Goal: Contribute content

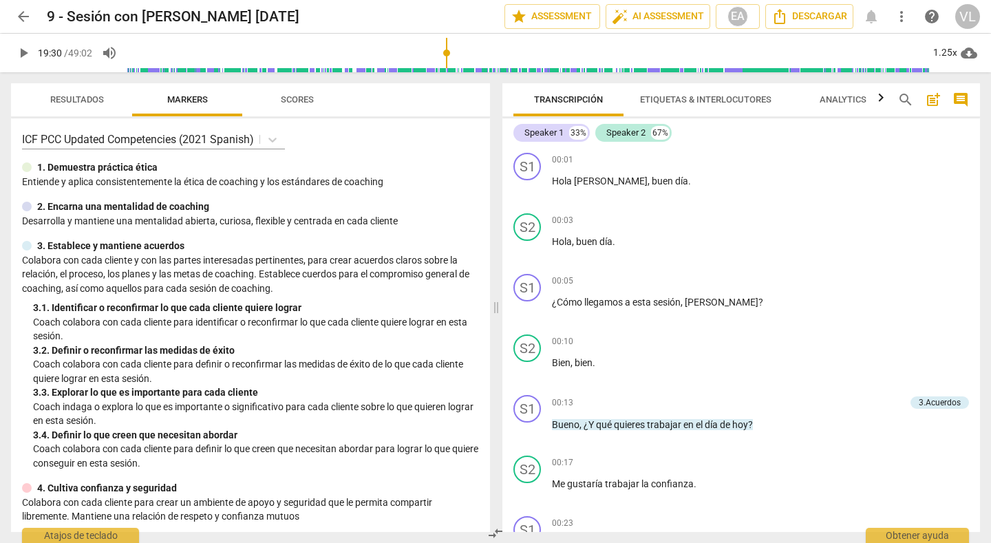
scroll to position [4825, 0]
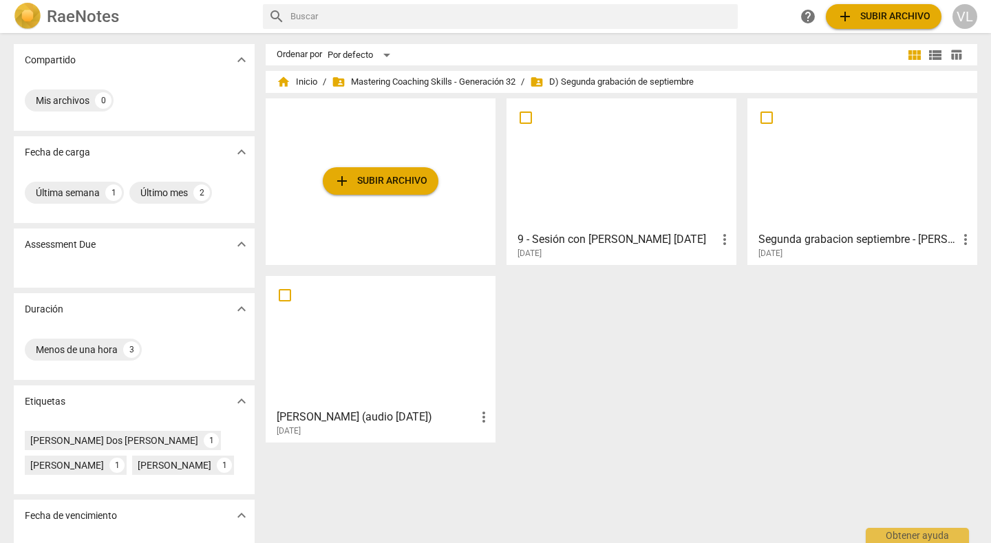
click at [374, 175] on span "add Subir archivo" at bounding box center [381, 181] width 94 height 17
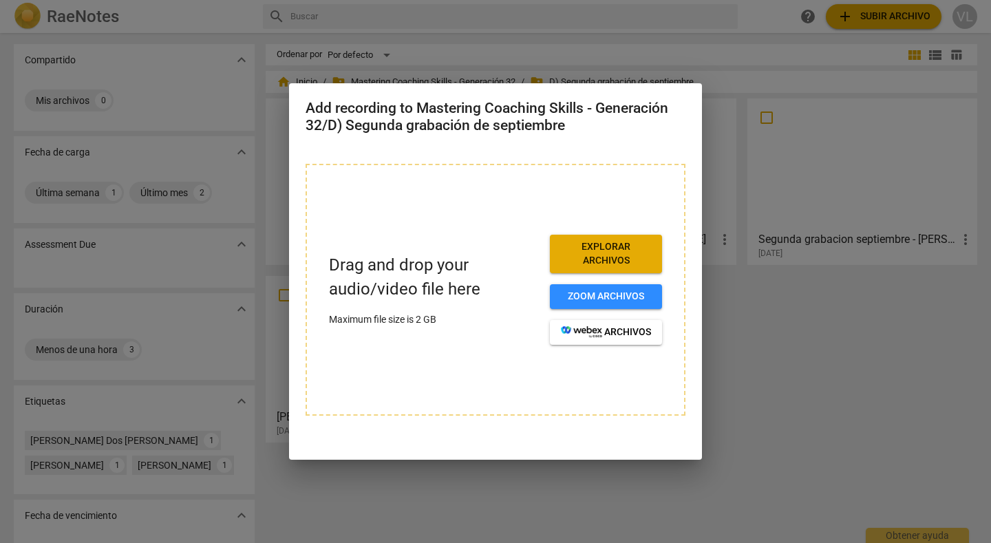
click at [843, 297] on div at bounding box center [495, 271] width 991 height 543
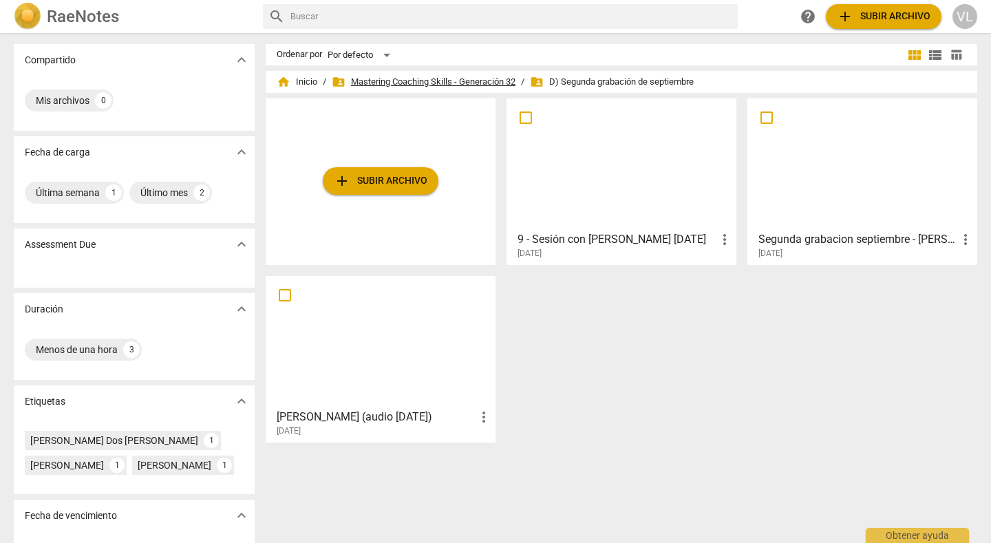
click at [456, 83] on span "folder_shared Mastering Coaching Skills - Generación 32" at bounding box center [424, 82] width 184 height 14
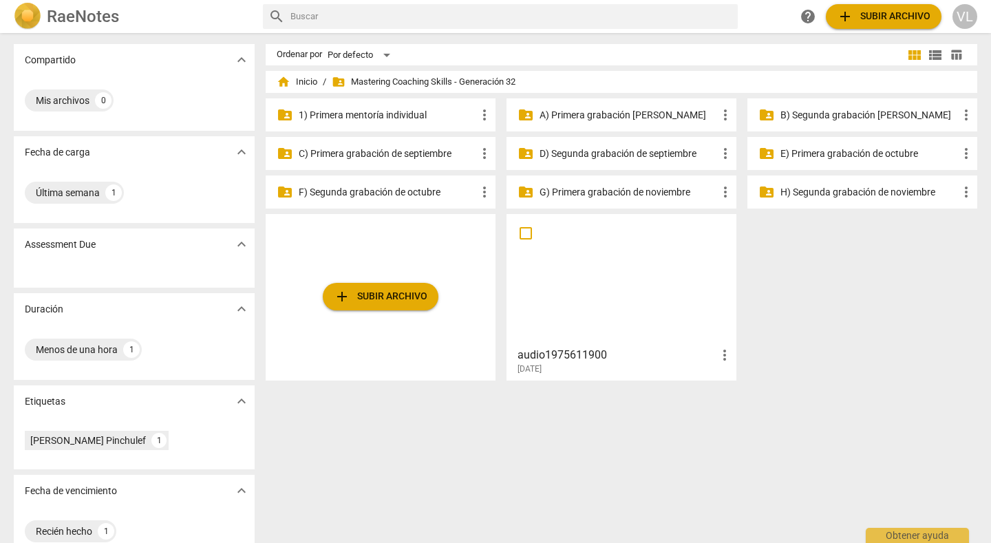
click at [409, 155] on p "C) Primera grabación de septiembre" at bounding box center [388, 154] width 178 height 14
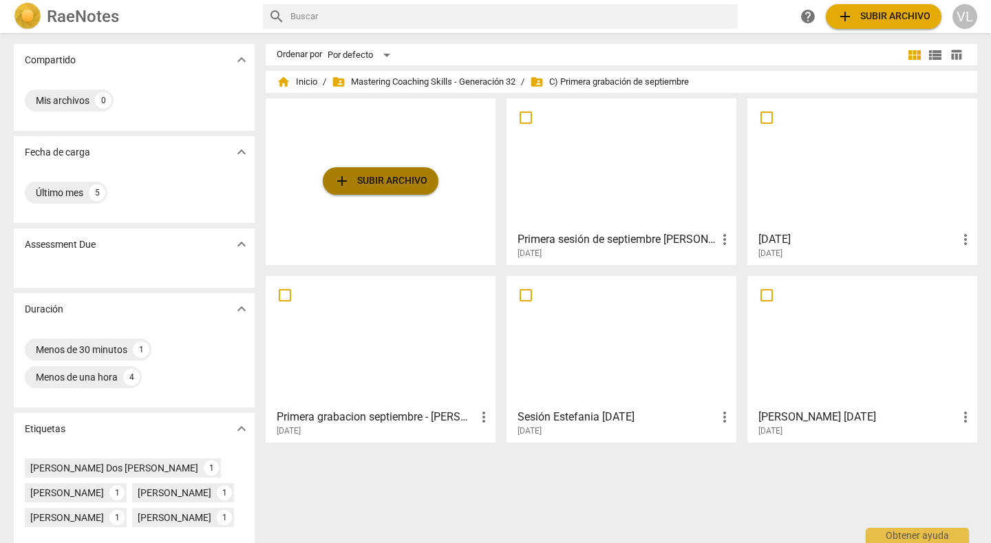
click at [407, 177] on span "add Subir archivo" at bounding box center [381, 181] width 94 height 17
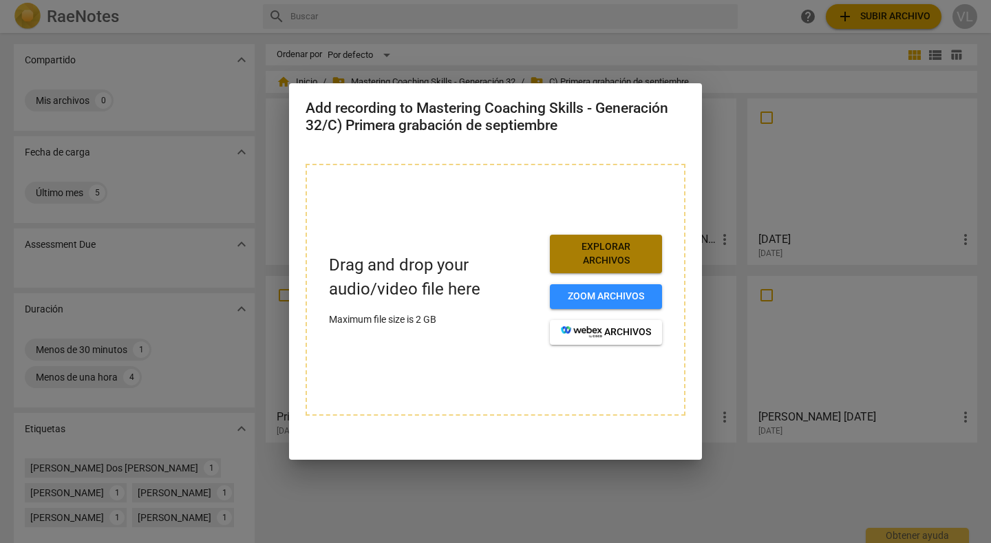
click at [577, 250] on span "Explorar archivos" at bounding box center [606, 253] width 90 height 27
